Goal: Task Accomplishment & Management: Use online tool/utility

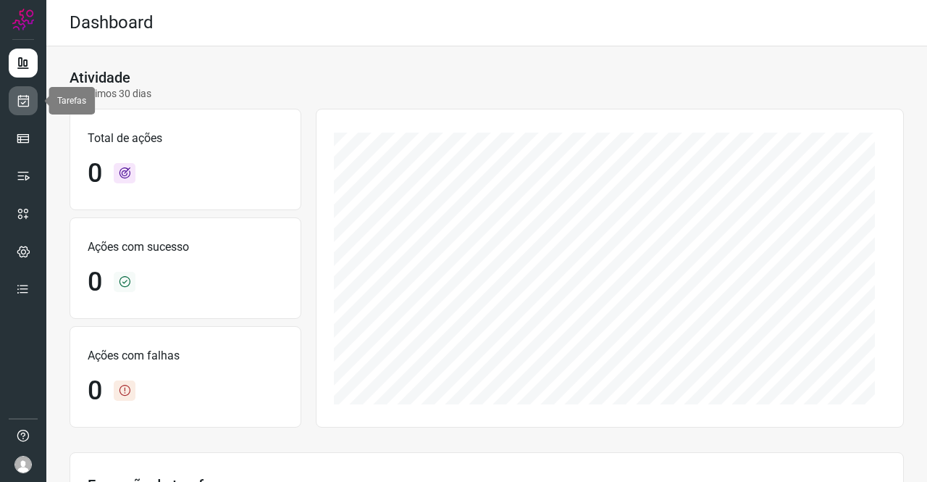
click at [22, 96] on icon at bounding box center [23, 100] width 15 height 14
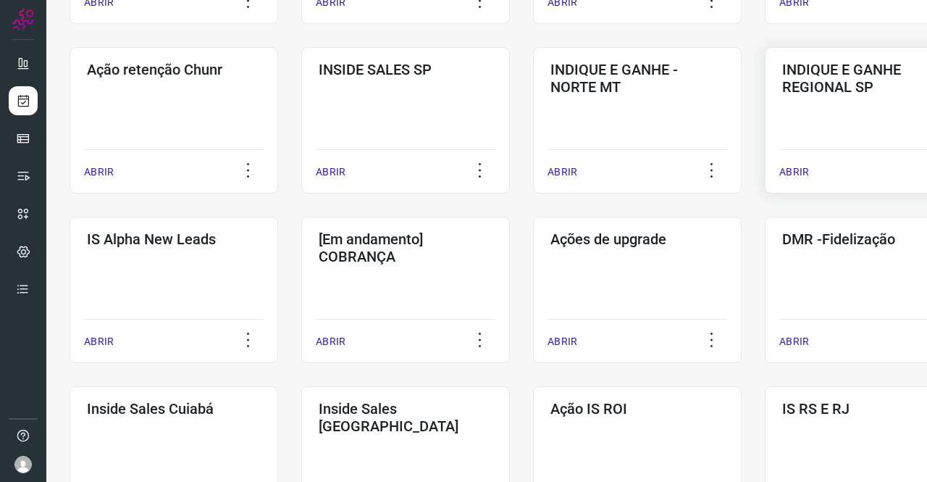
scroll to position [435, 0]
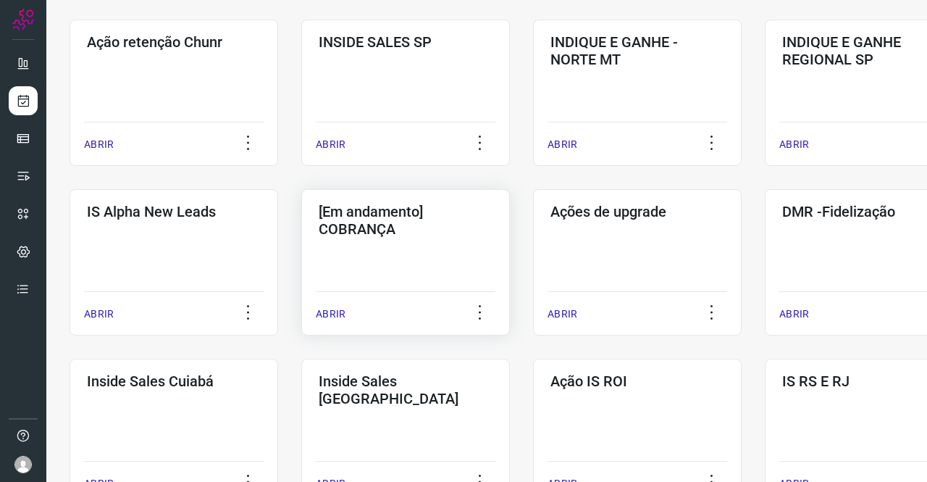
click at [533, 263] on div "[Em andamento] COBRANÇA ABRIR" at bounding box center [637, 262] width 209 height 146
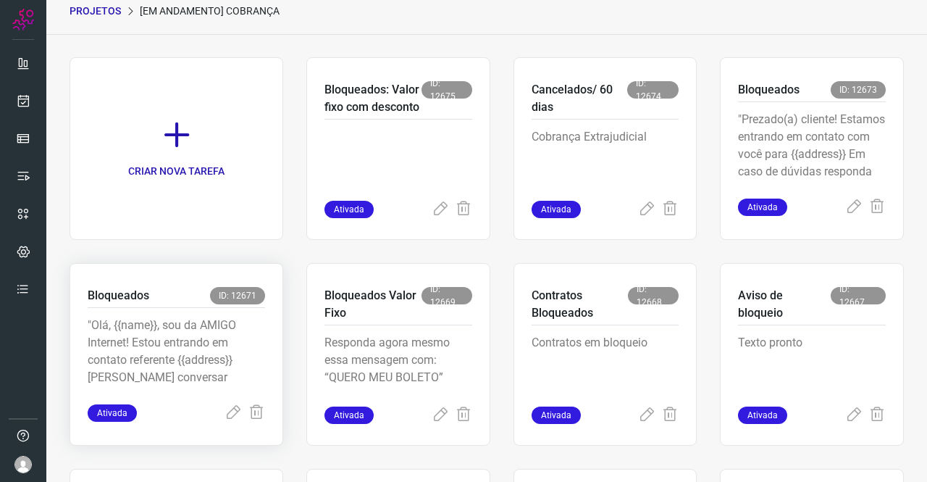
scroll to position [325, 0]
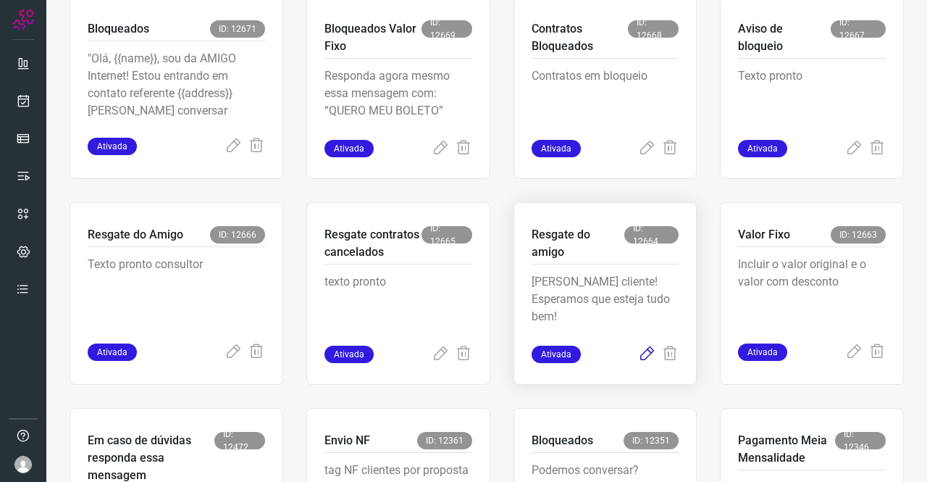
click at [639, 354] on icon at bounding box center [646, 354] width 17 height 17
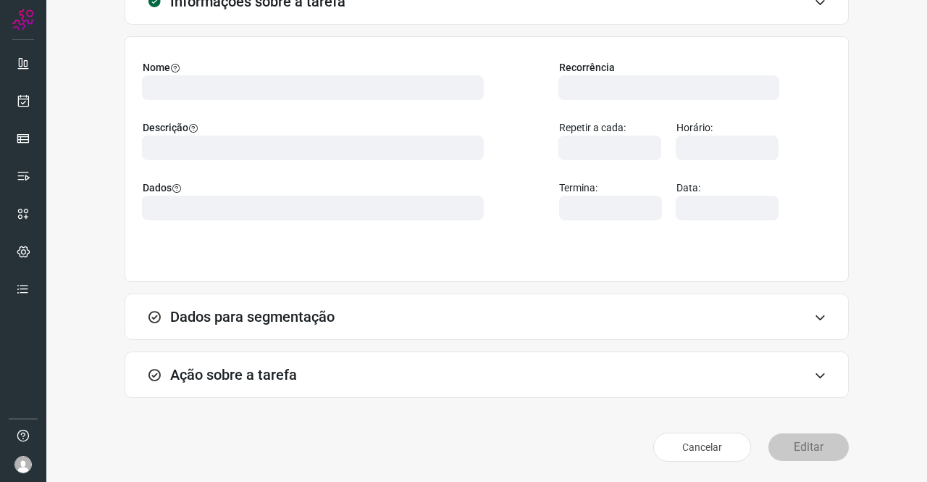
scroll to position [83, 0]
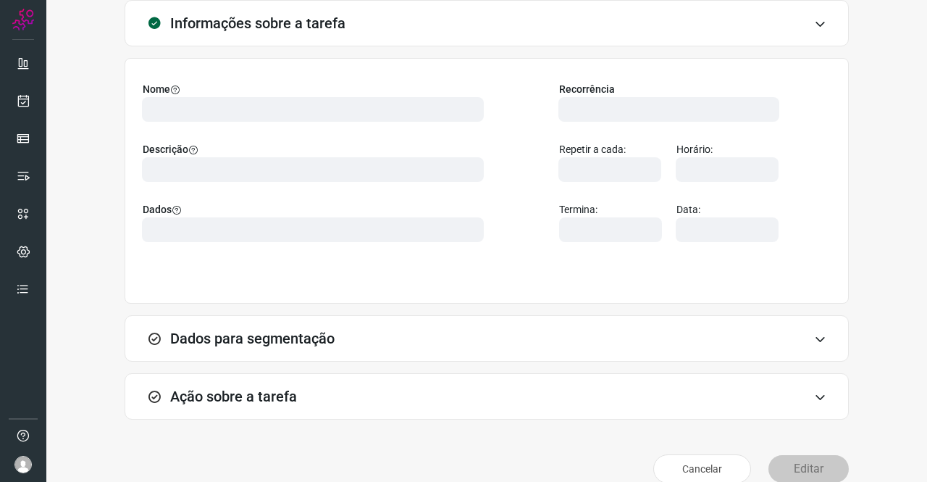
type input "524641"
type input "226607"
type input "ce0450f2-f722-4c34-a038-47adef28190d"
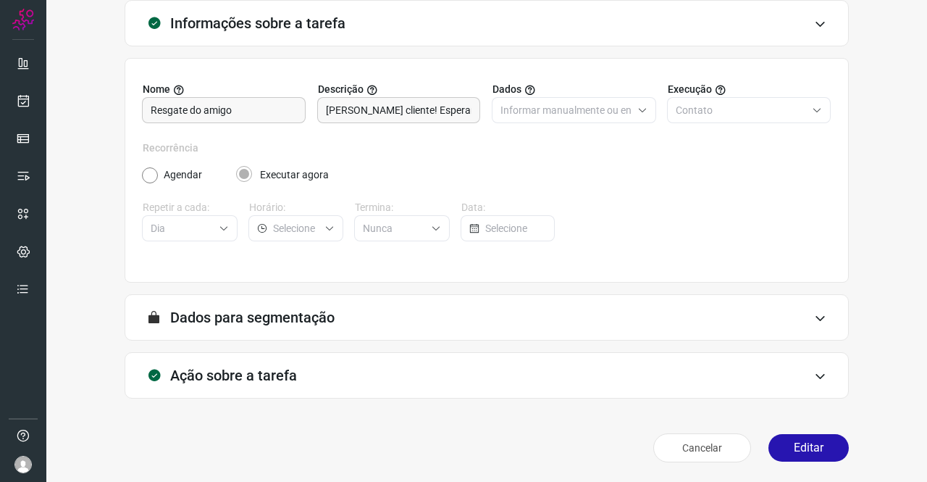
click at [347, 363] on div "Ação sobre a tarefa" at bounding box center [487, 375] width 725 height 46
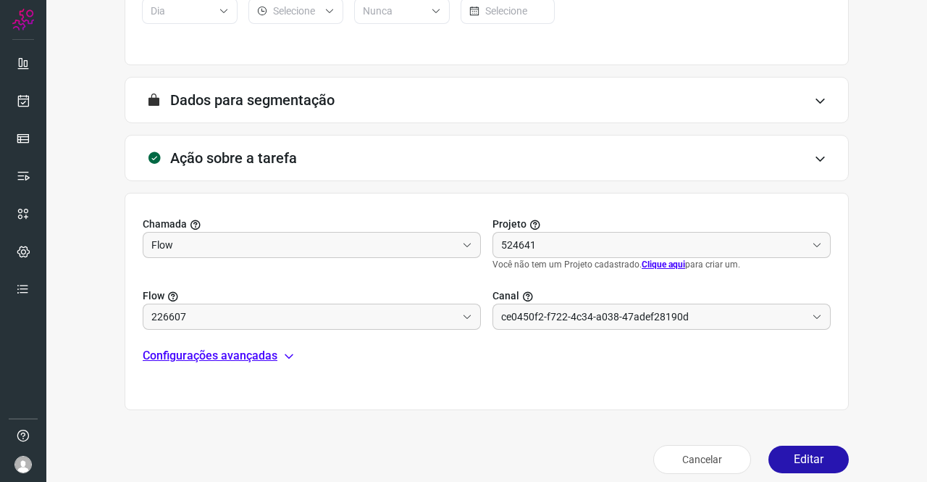
click at [267, 357] on p "Configurações avançadas" at bounding box center [210, 355] width 135 height 17
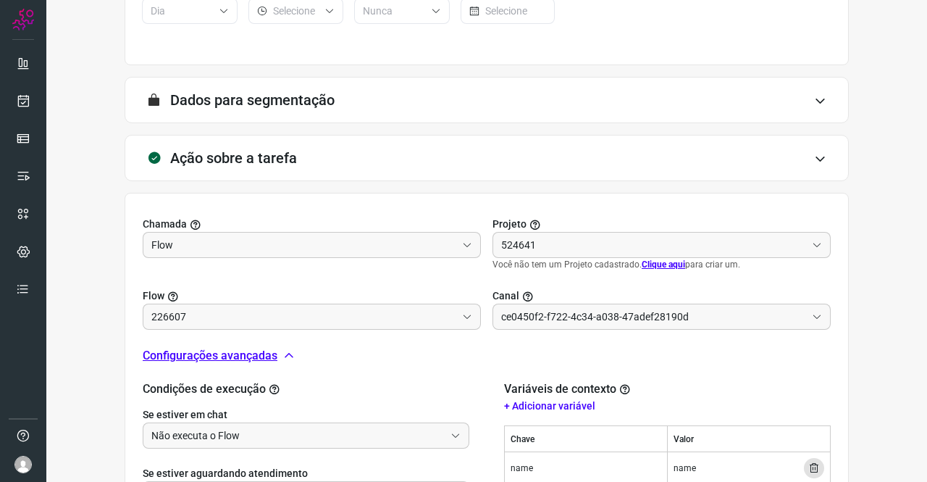
type input "DIM - Resgate do AMIGO"
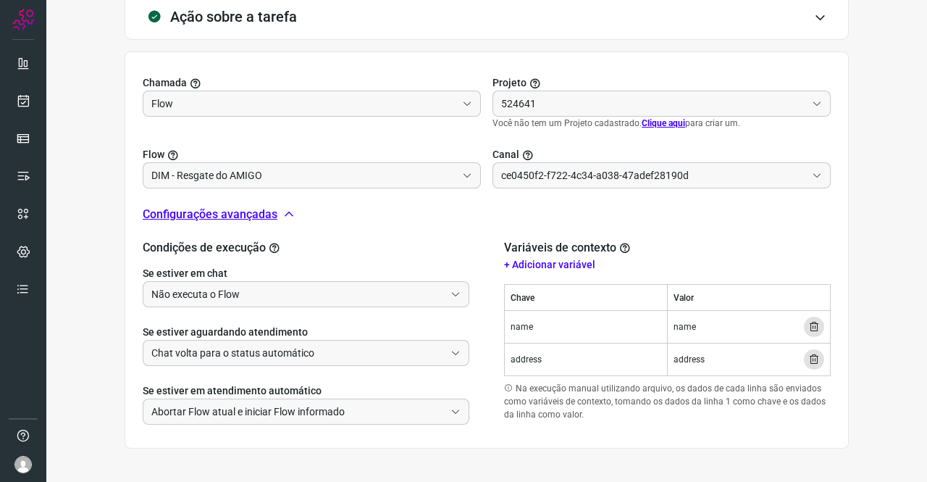
type input "Amigo 0800"
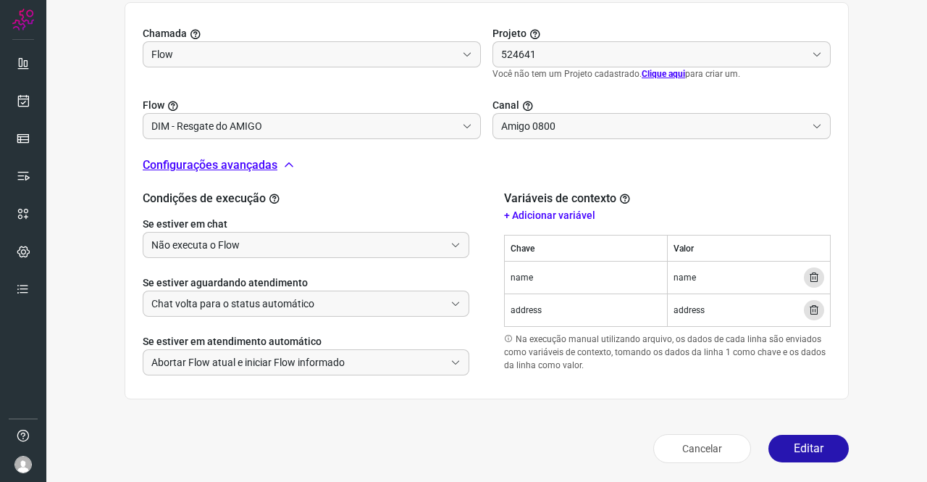
type input "API para o envio de mensagem ativa (em massa)"
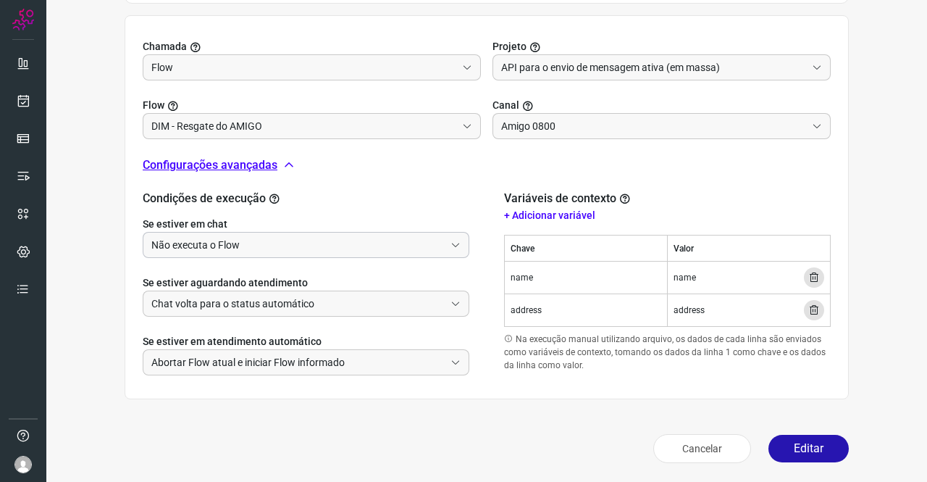
click at [230, 243] on input "Não executa o Flow" at bounding box center [297, 245] width 293 height 25
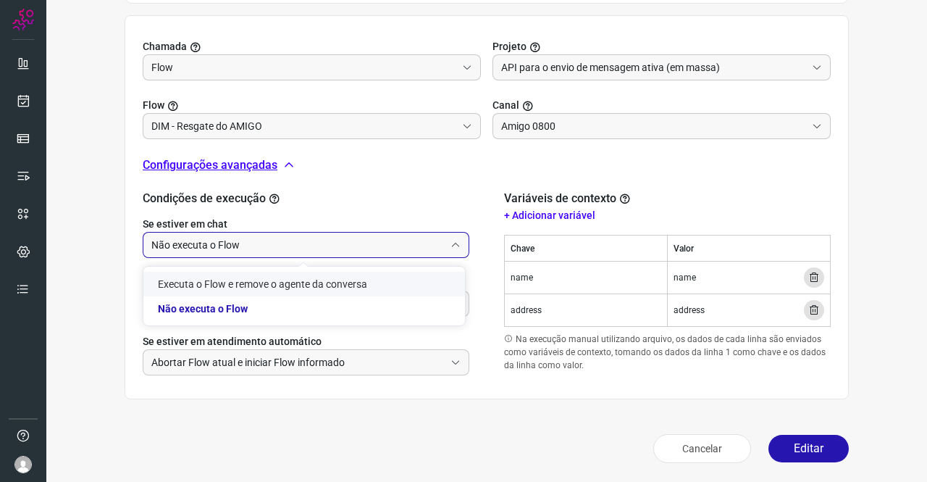
click at [233, 275] on li "Executa o Flow e remove o agente da conversa" at bounding box center [304, 284] width 322 height 25
type input "Executa o Flow e remove o agente da conversa"
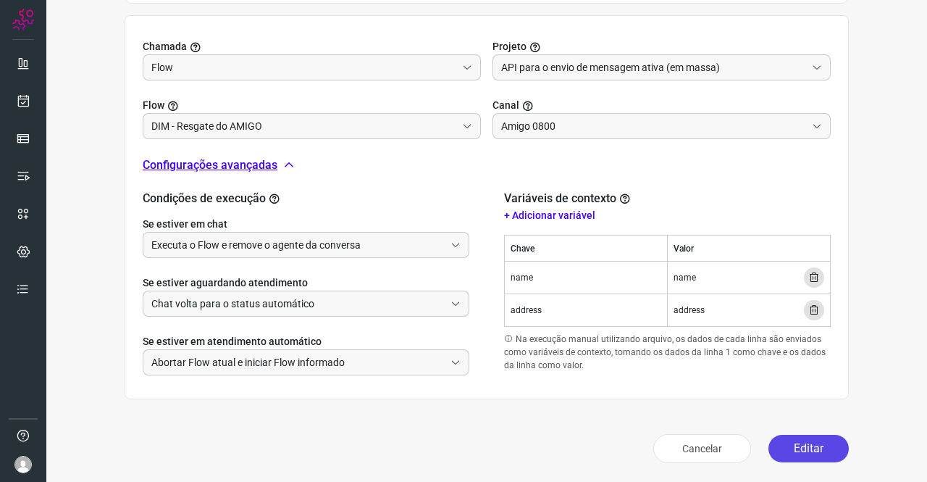
click at [812, 435] on button "Editar" at bounding box center [809, 449] width 80 height 28
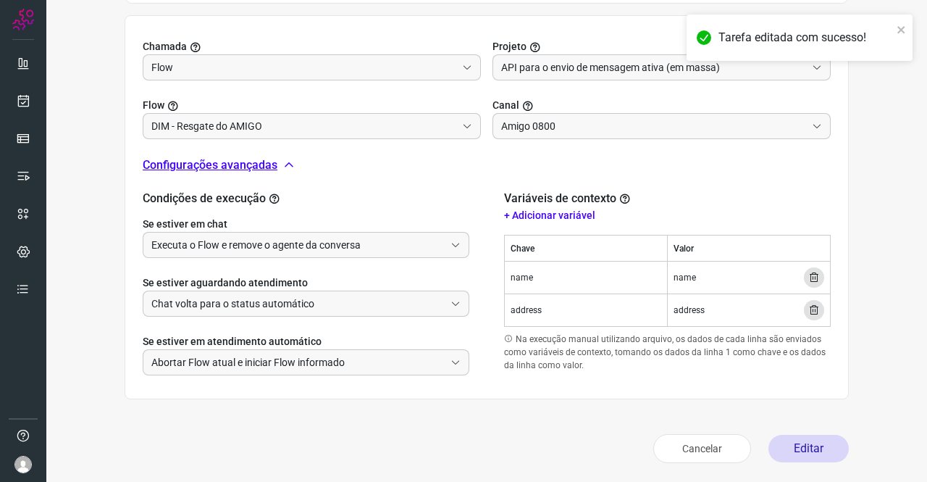
scroll to position [264, 0]
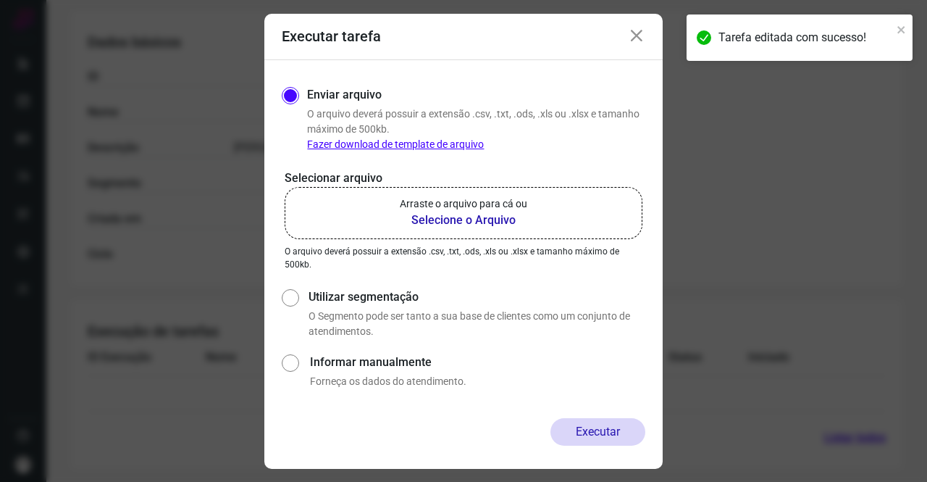
click at [505, 217] on b "Selecione o Arquivo" at bounding box center [464, 220] width 128 height 17
click at [0, 0] on input "Arraste o arquivo para cá ou Selecione o Arquivo" at bounding box center [0, 0] width 0 height 0
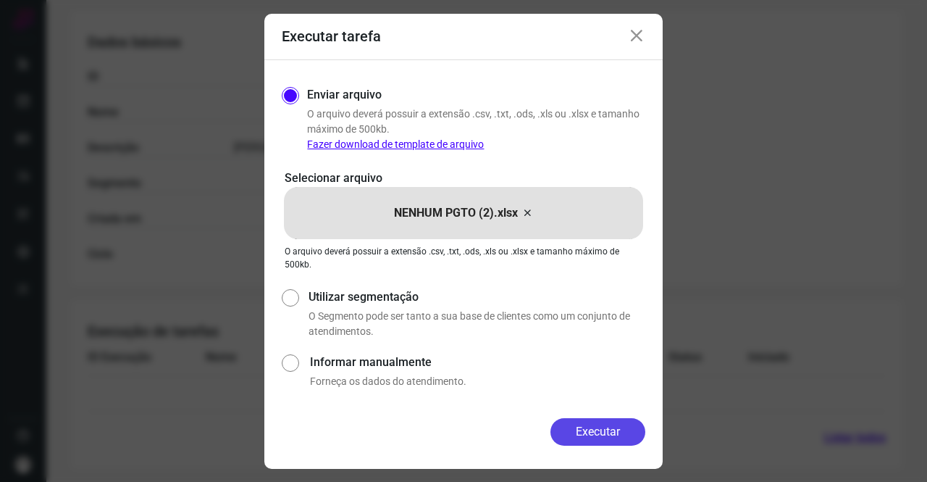
click at [625, 428] on button "Executar" at bounding box center [598, 432] width 95 height 28
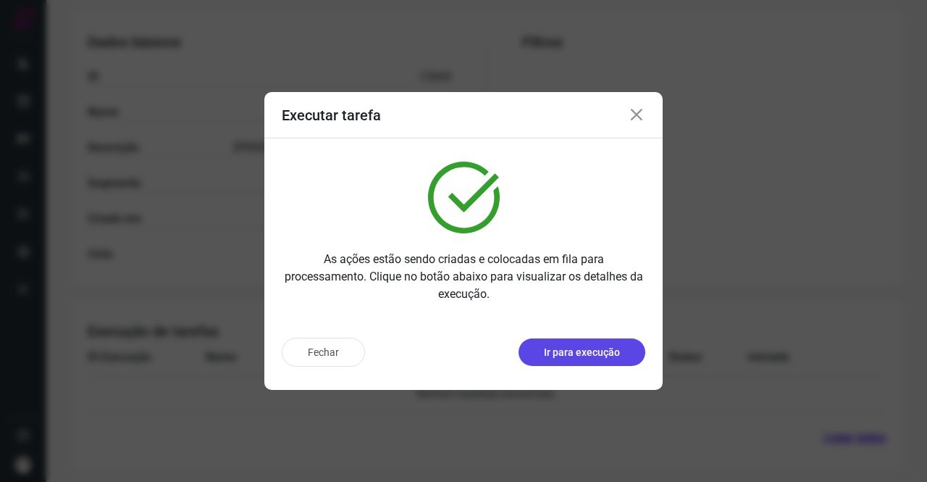
click at [554, 353] on p "Ir para execução" at bounding box center [582, 352] width 76 height 15
